Goal: Task Accomplishment & Management: Manage account settings

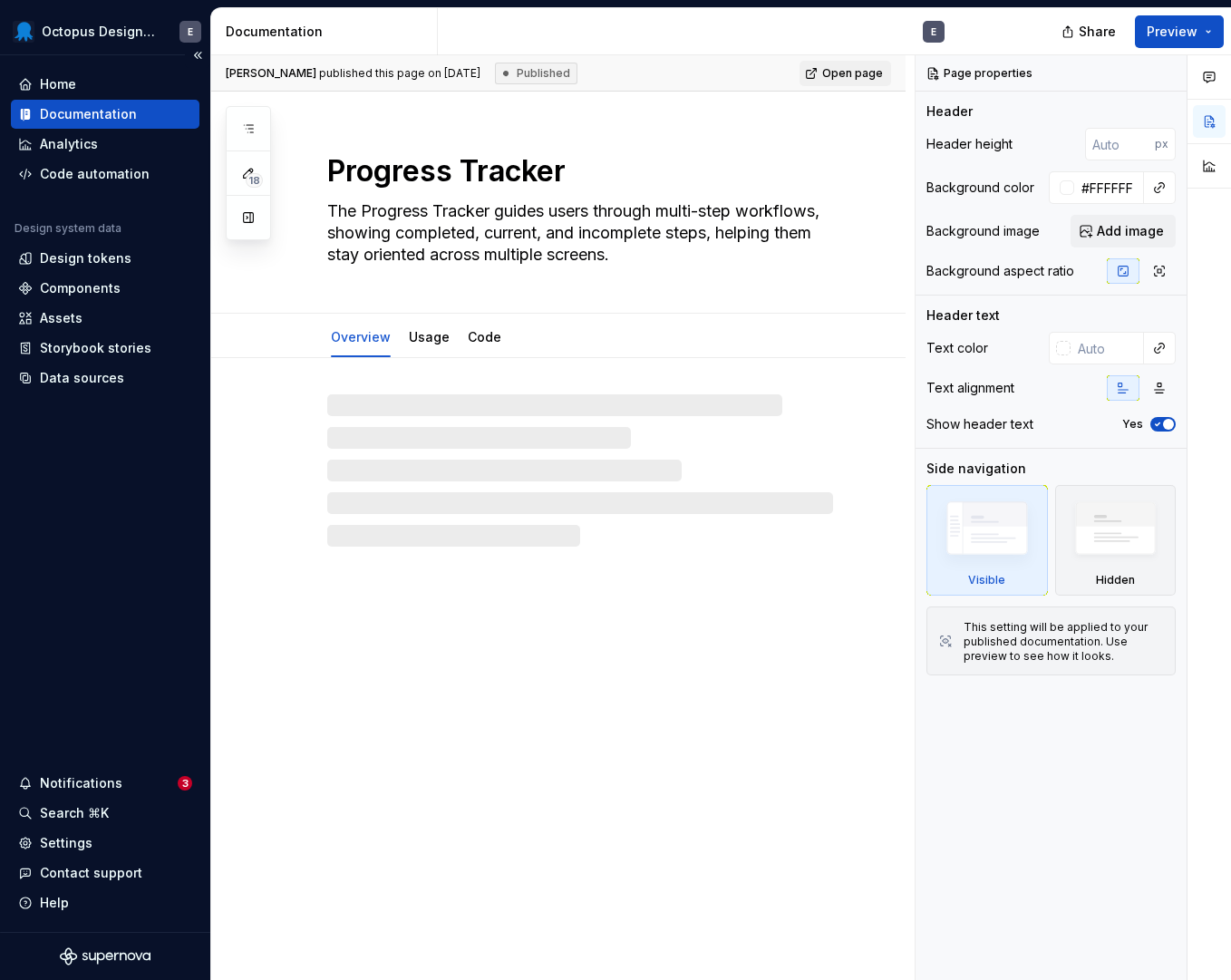
click at [108, 696] on div "Home Documentation Analytics Code automation Design system data Design tokens C…" at bounding box center [105, 493] width 211 height 876
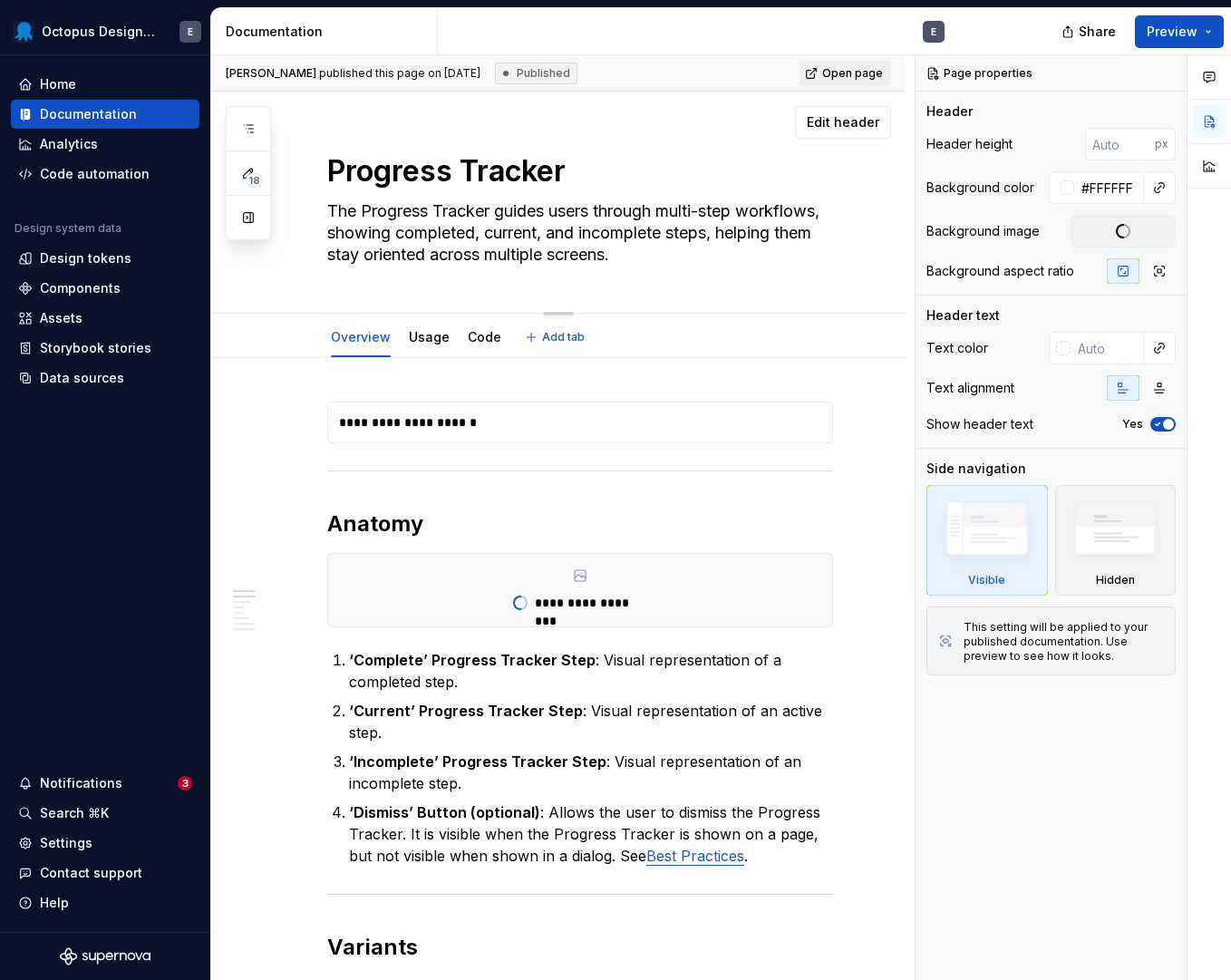
click at [535, 215] on textarea "The Progress Tracker guides users through multi-step workflows, showing complet…" at bounding box center [577, 232] width 506 height 72
click at [546, 213] on textarea "The Progress Tracker guides users through multi-step workflows, showing complet…" at bounding box center [577, 232] width 506 height 72
type textarea "*"
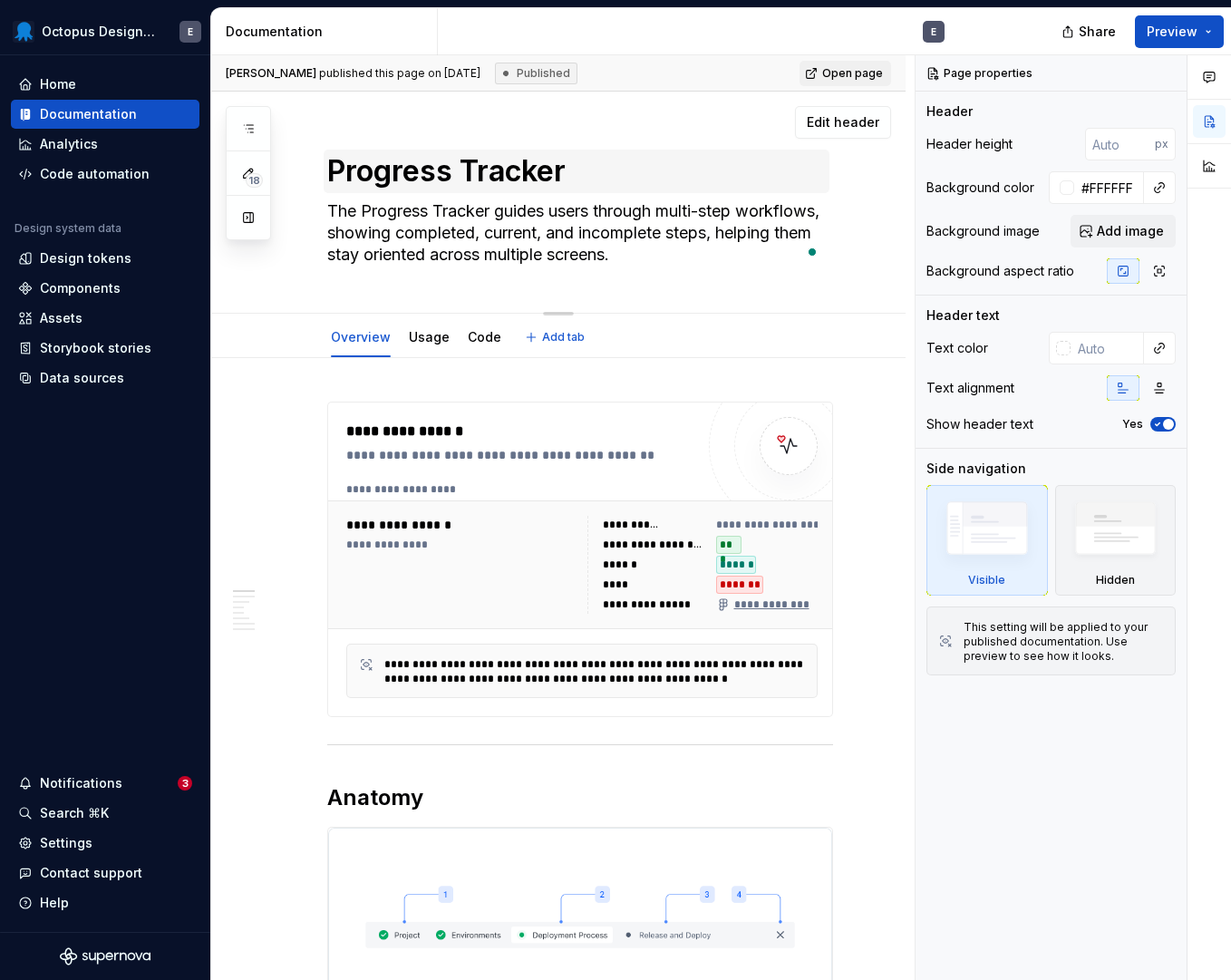
type textarea "The Progress Tracker guides users through multi-step workflows, showing complet…"
click at [560, 210] on textarea "The Progress Tracker guides users through multi-step workflows, showing complet…" at bounding box center [577, 232] width 506 height 72
click at [548, 205] on textarea "The Progress Tracker guides users through multi-step workflows, showing complet…" at bounding box center [577, 232] width 506 height 72
type textarea "*"
type textarea "The Progress Tracker guides users through multi-step workflows, showing complet…"
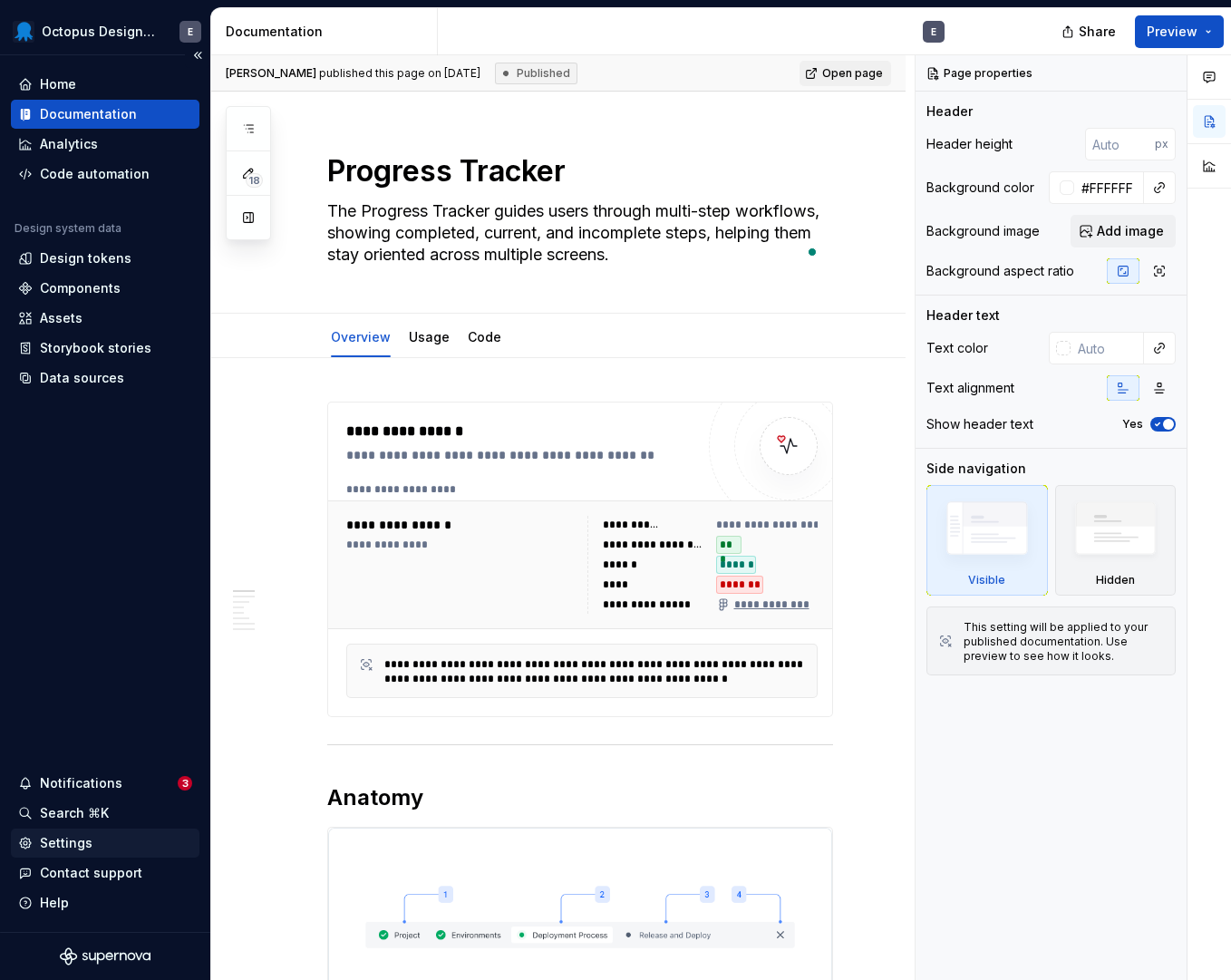
click at [64, 840] on div "Settings" at bounding box center [66, 842] width 52 height 18
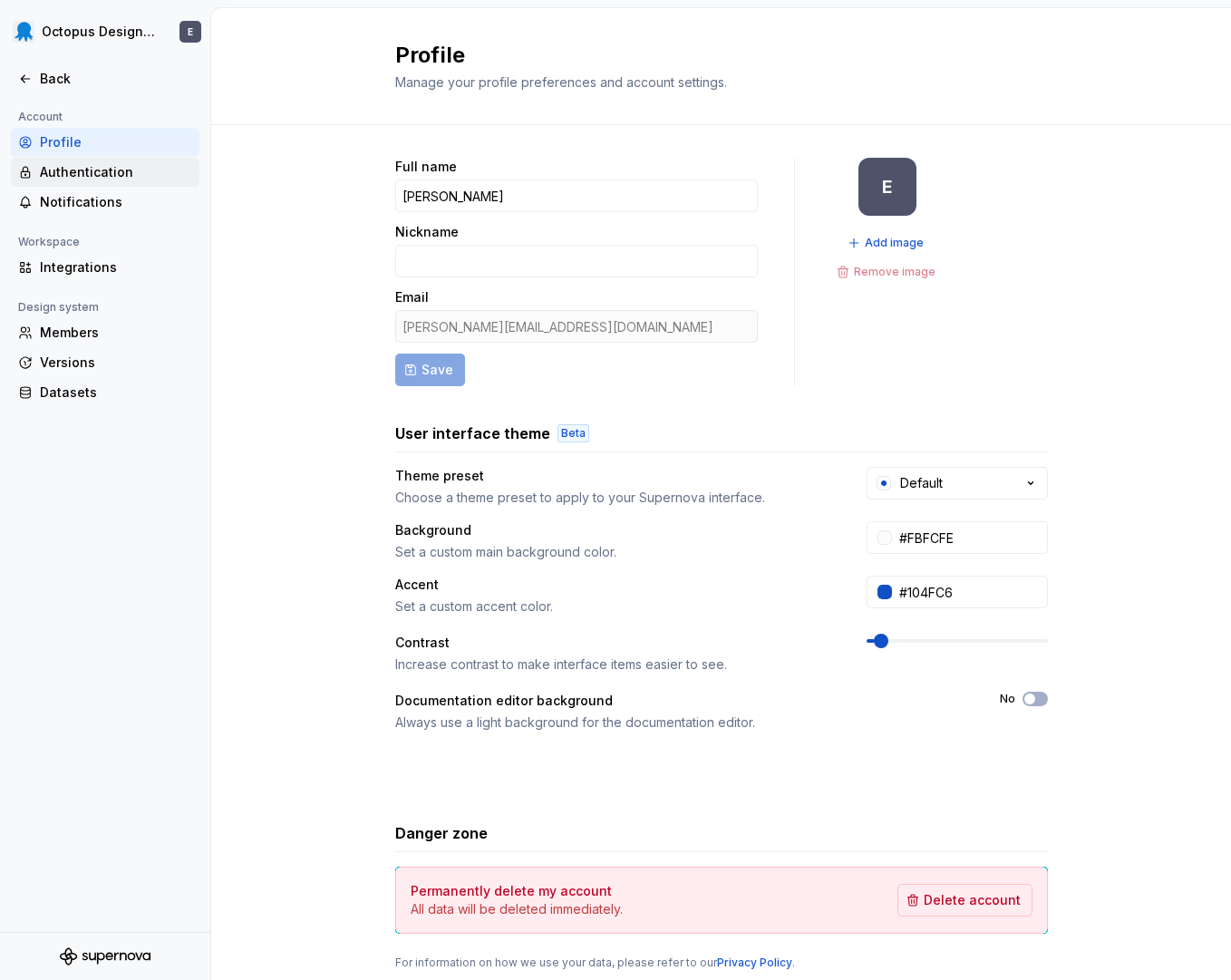
click at [85, 175] on div "Authentication" at bounding box center [116, 171] width 153 height 18
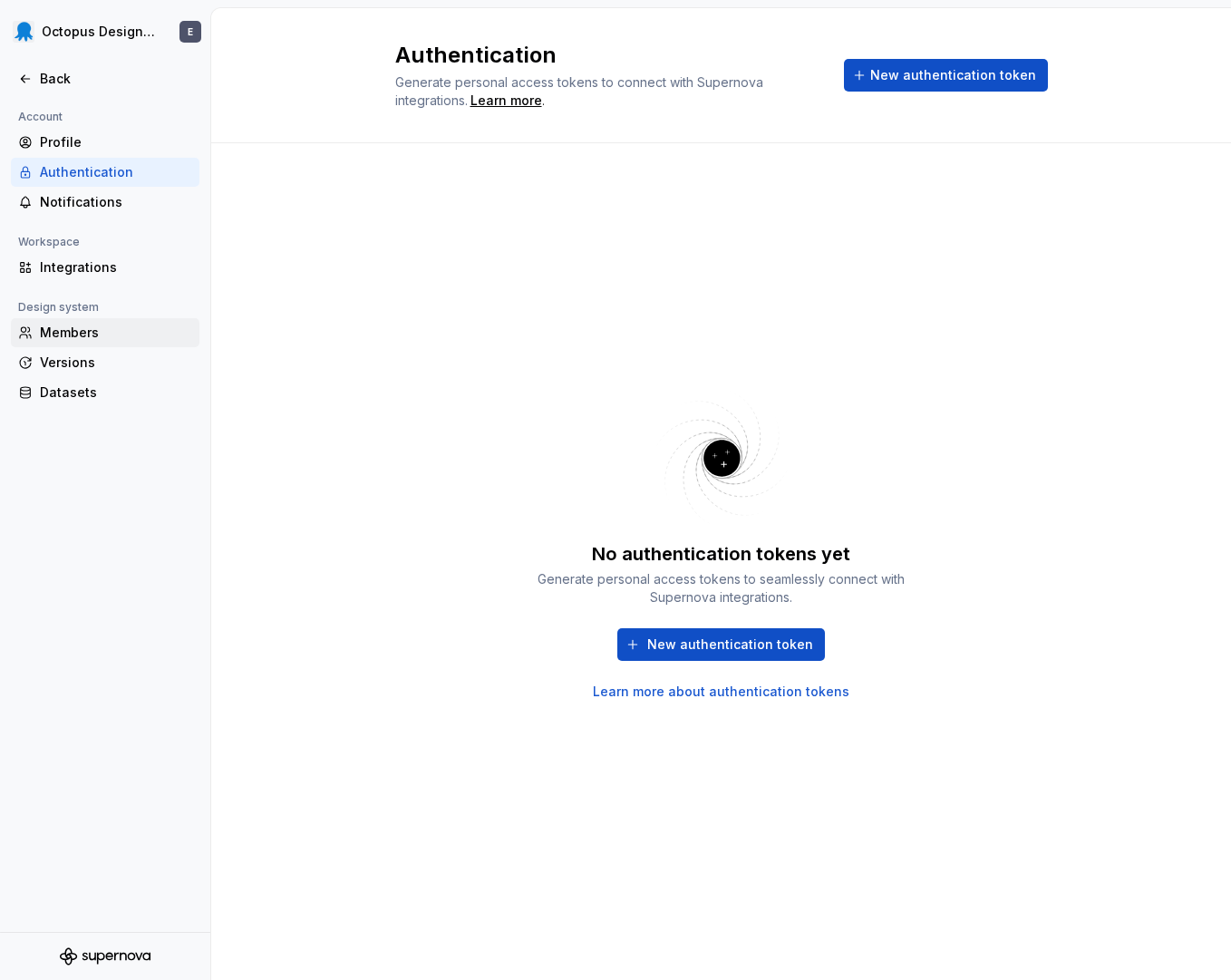
click at [107, 327] on div "Members" at bounding box center [116, 332] width 153 height 18
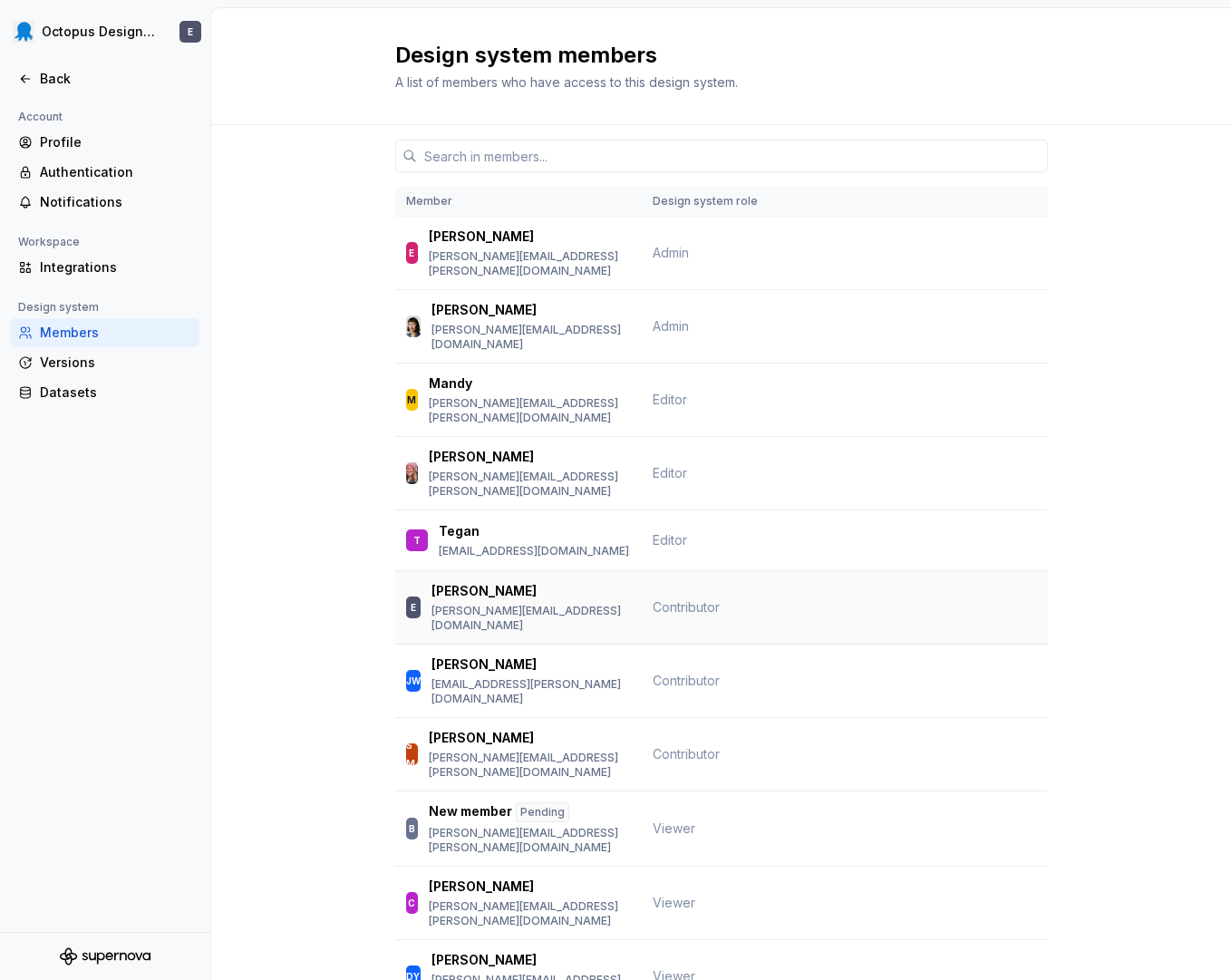
click at [654, 598] on span "Contributor" at bounding box center [686, 607] width 67 height 18
copy span "Contributor"
click at [668, 672] on span "Contributor" at bounding box center [686, 680] width 67 height 18
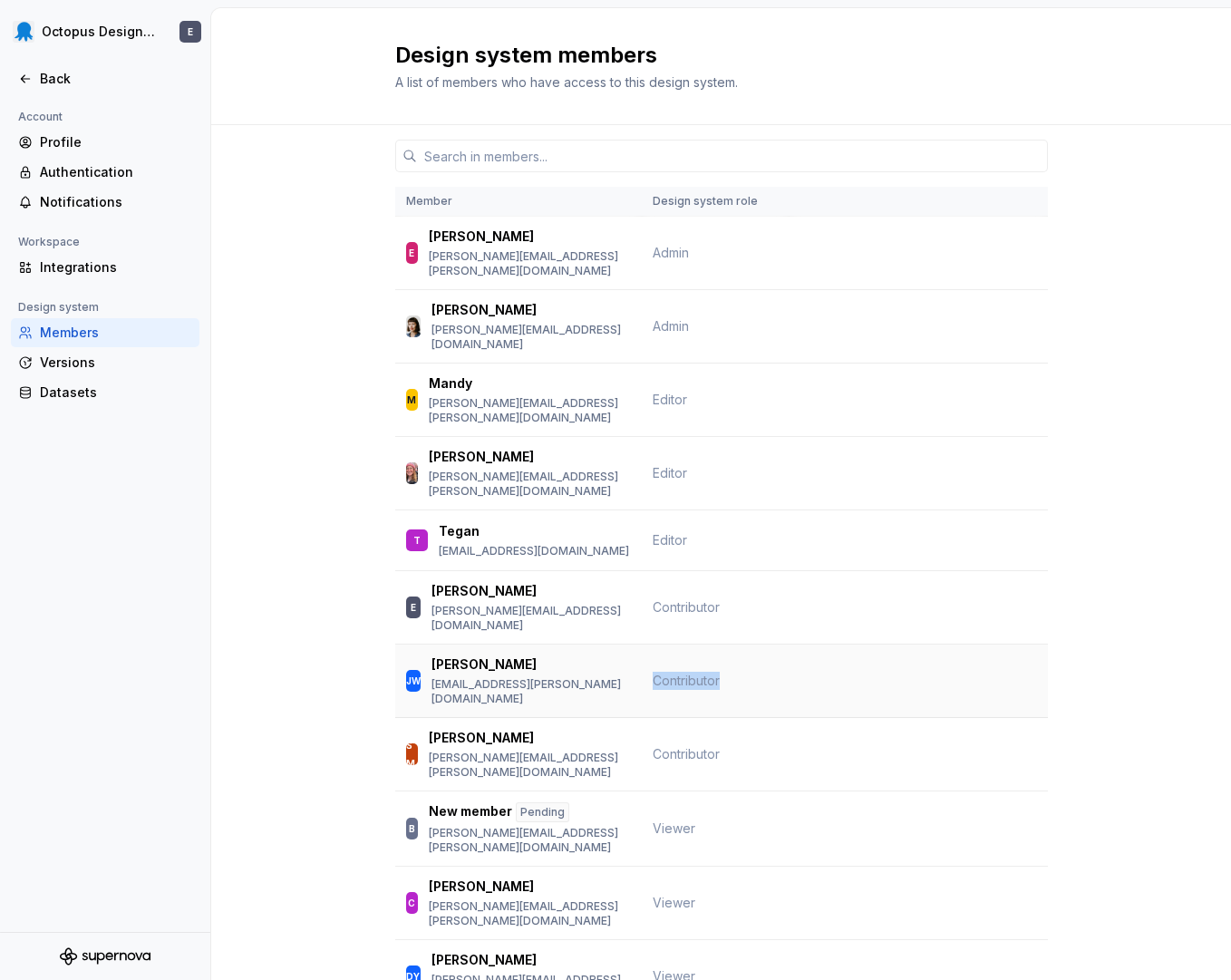
click at [668, 672] on span "Contributor" at bounding box center [686, 680] width 67 height 18
click at [652, 672] on span "Contributor" at bounding box center [686, 680] width 67 height 18
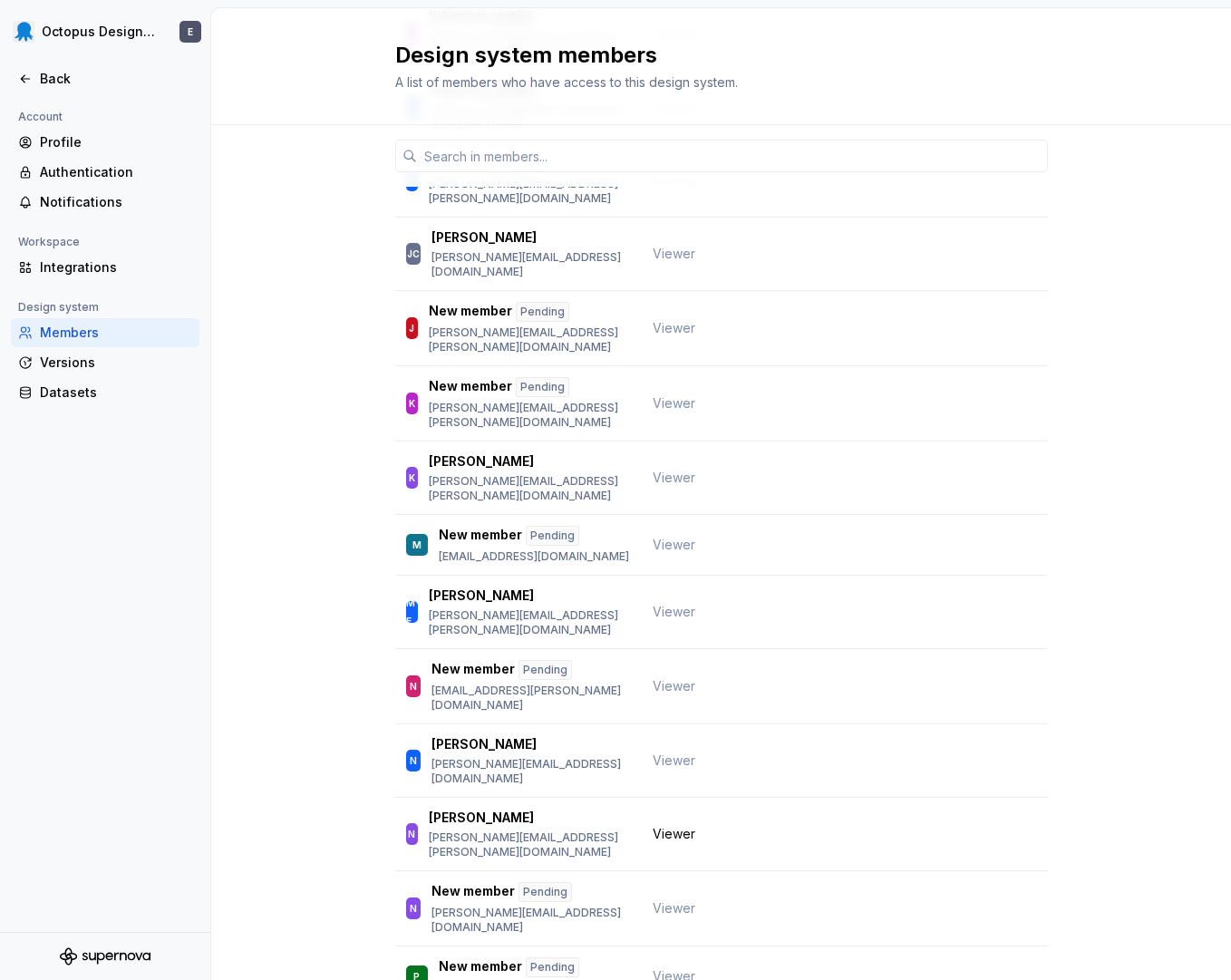
scroll to position [787, 0]
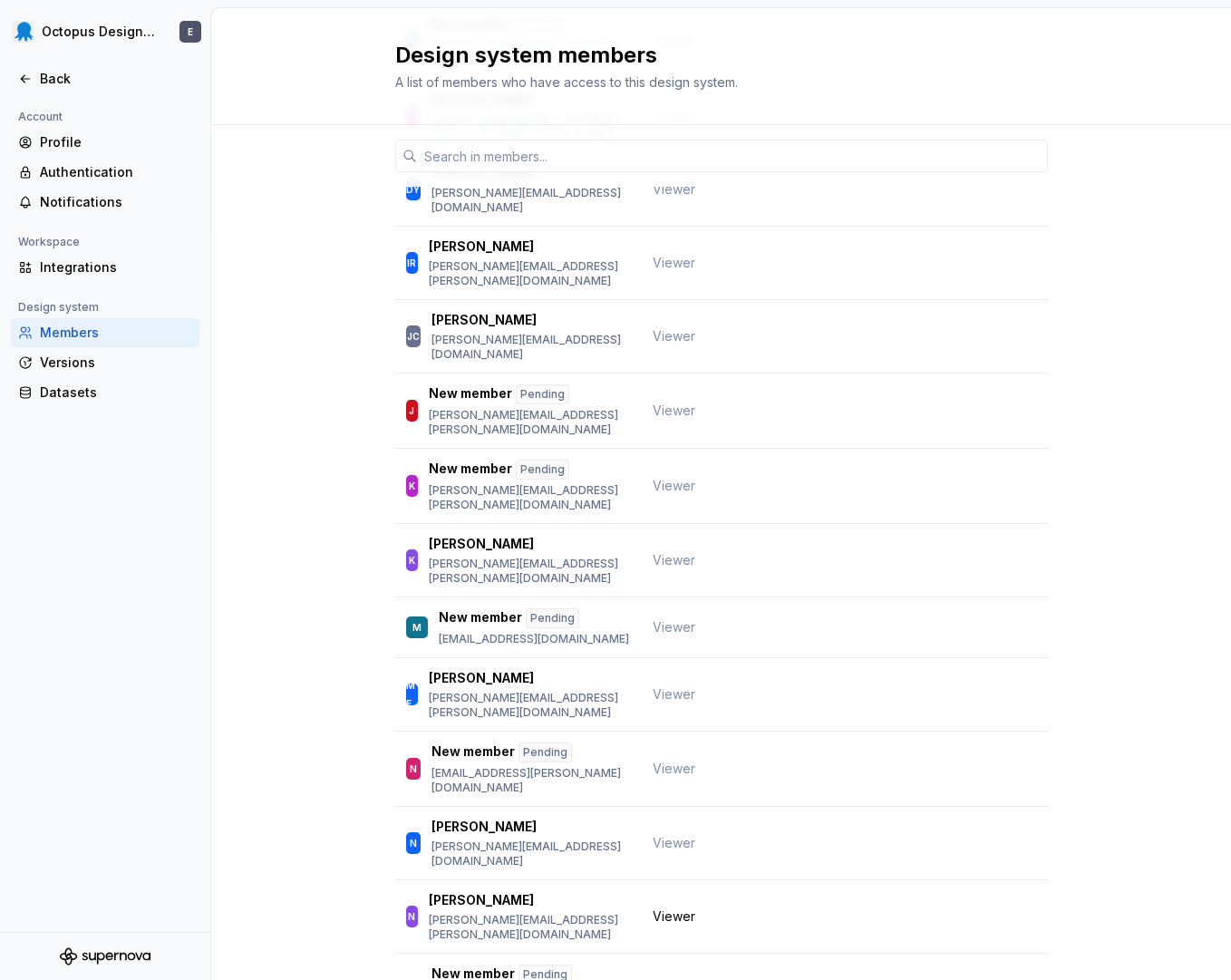
click at [258, 641] on div "Member Design system role E [PERSON_NAME] [PERSON_NAME][EMAIL_ADDRESS][PERSON_N…" at bounding box center [721, 395] width 1019 height 2114
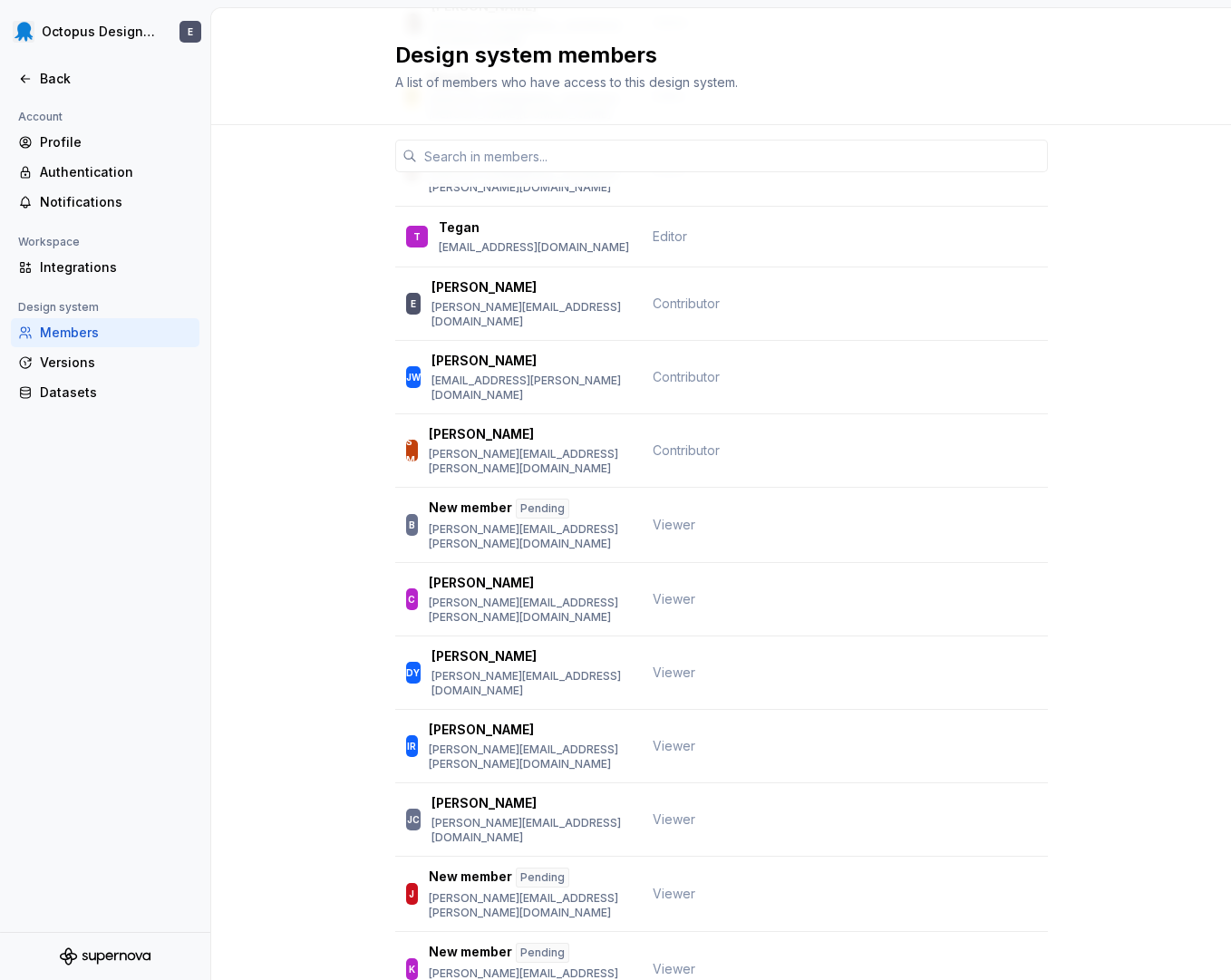
scroll to position [0, 0]
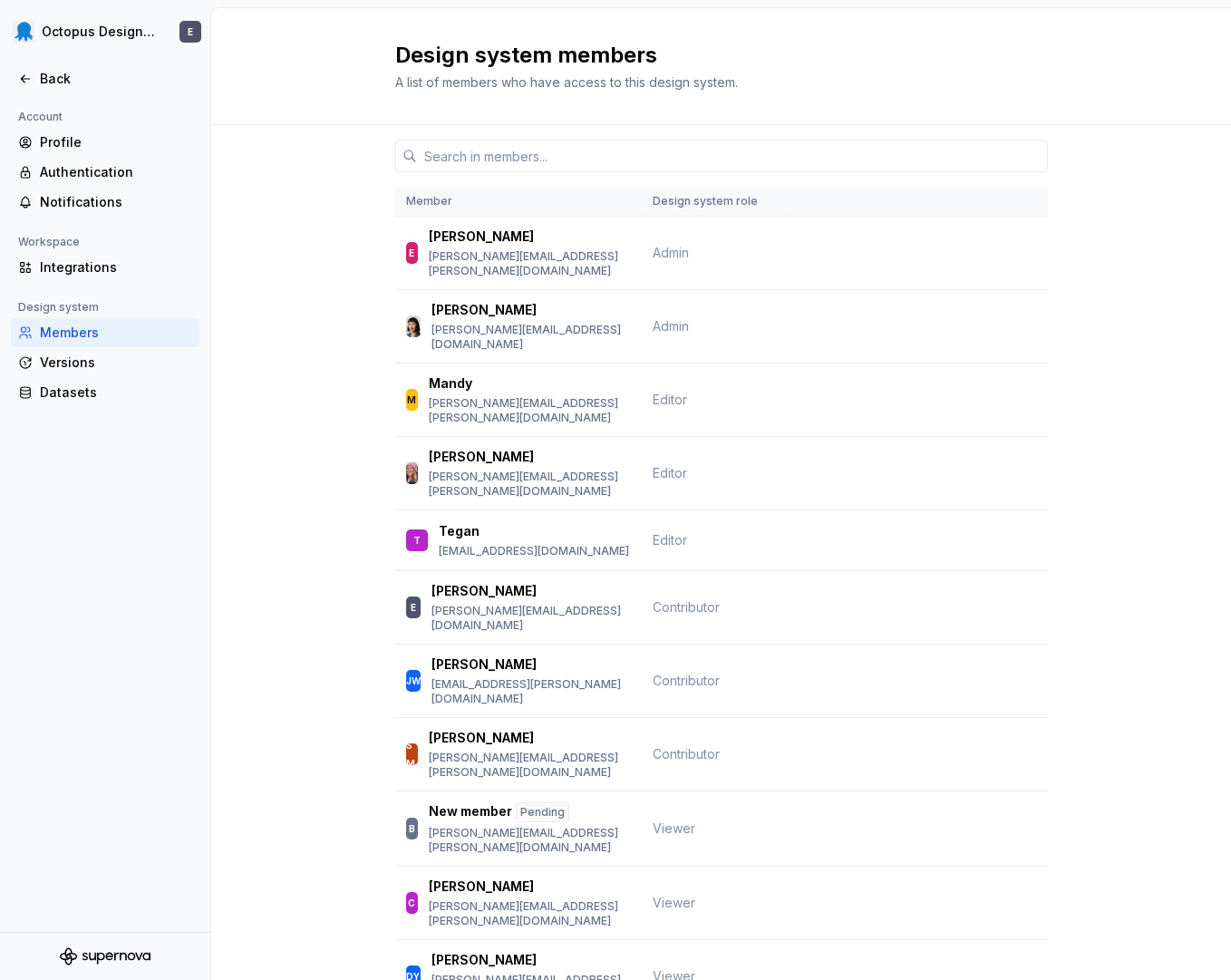
click at [459, 161] on input "text" at bounding box center [732, 155] width 631 height 33
click at [53, 74] on div "Back" at bounding box center [116, 79] width 153 height 18
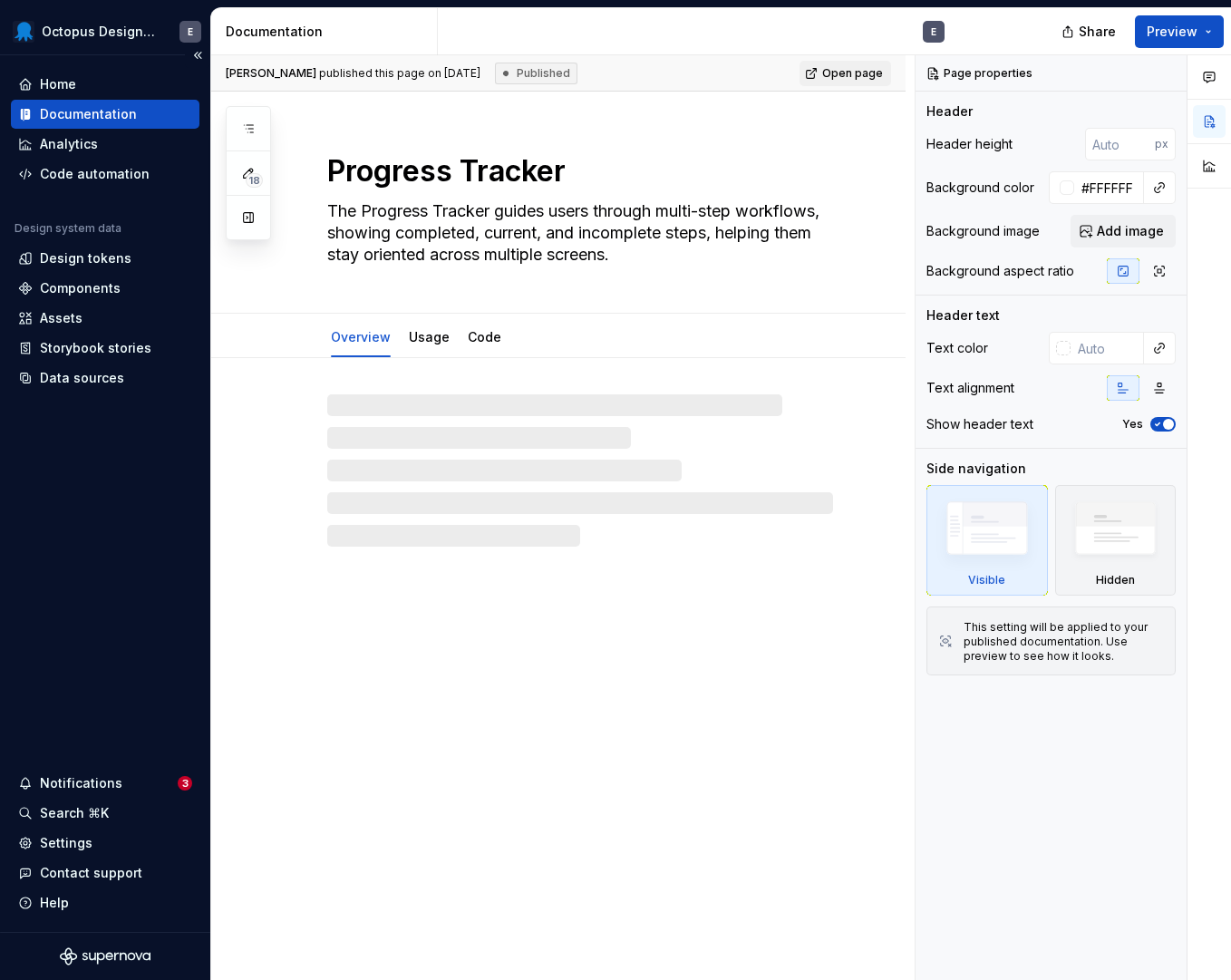
type textarea "*"
